Goal: Transaction & Acquisition: Purchase product/service

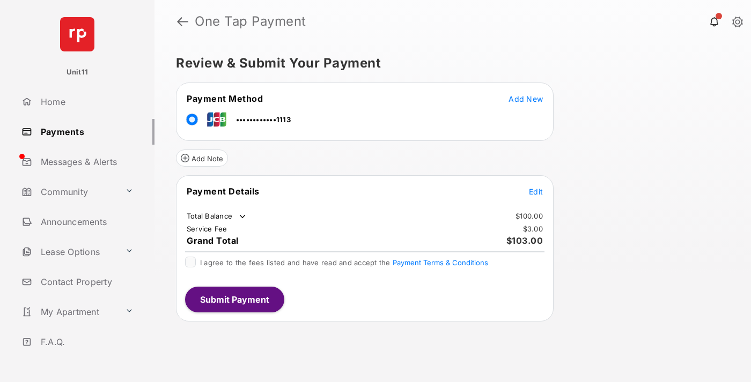
click at [536, 192] on span "Edit" at bounding box center [536, 191] width 14 height 9
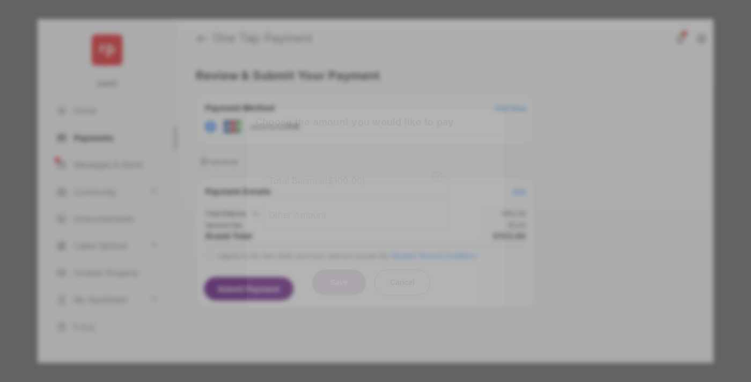
click at [356, 210] on div "Other Amount" at bounding box center [356, 215] width 174 height 18
type input "****"
click at [339, 285] on button "Save" at bounding box center [339, 283] width 54 height 26
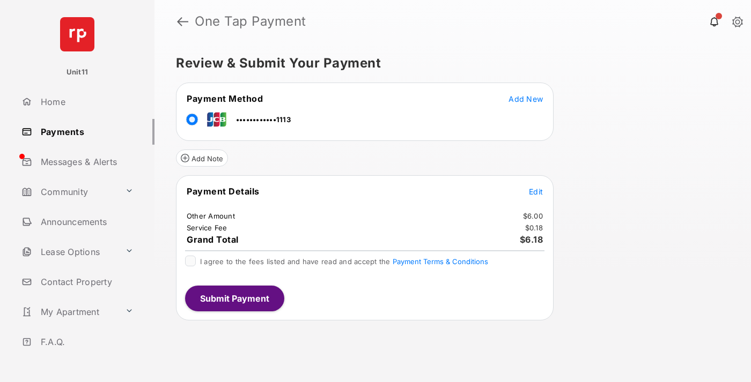
click at [536, 192] on span "Edit" at bounding box center [536, 191] width 14 height 9
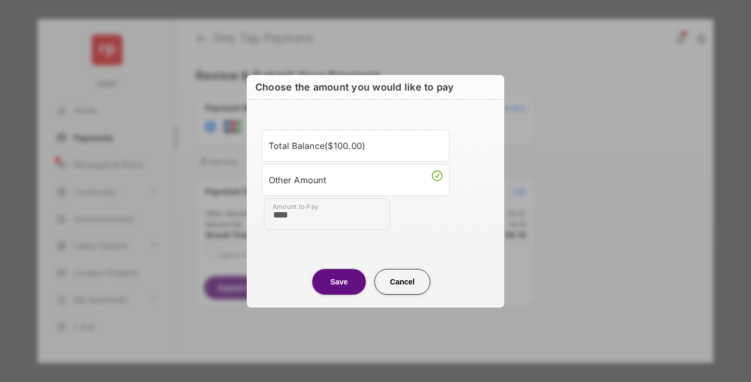
click at [339, 282] on button "Save" at bounding box center [339, 282] width 54 height 26
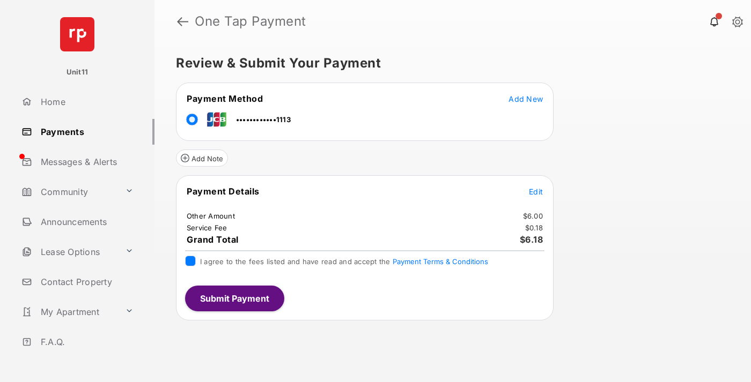
click at [234, 298] on button "Submit Payment" at bounding box center [234, 299] width 99 height 26
